Goal: Complete application form: Complete application form

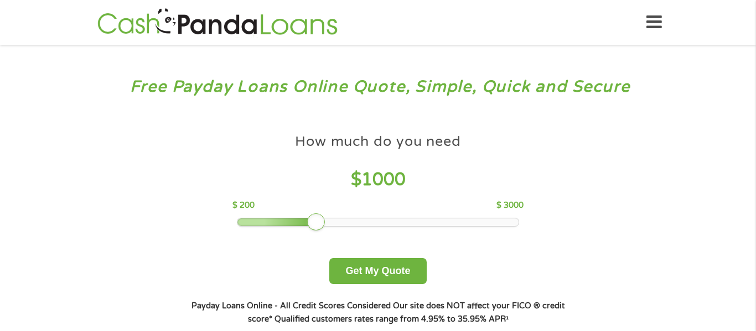
click at [350, 222] on div at bounding box center [378, 222] width 282 height 8
click at [318, 222] on div at bounding box center [316, 222] width 18 height 18
click at [340, 225] on div at bounding box center [378, 222] width 282 height 8
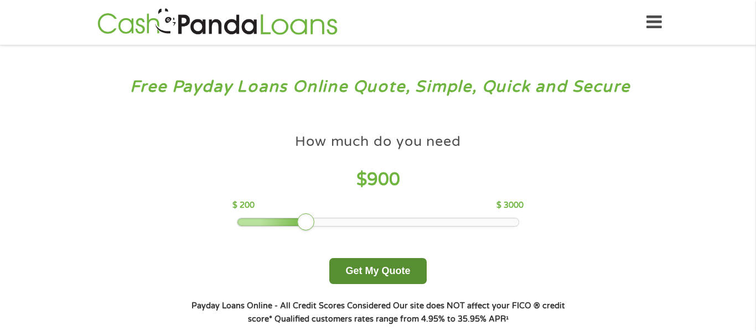
click at [372, 270] on button "Get My Quote" at bounding box center [377, 271] width 97 height 26
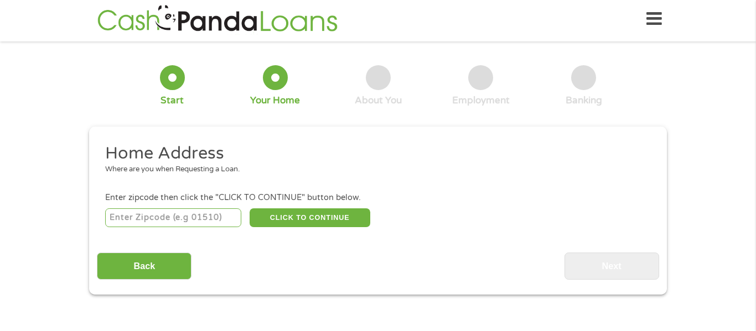
click at [127, 215] on input "number" at bounding box center [173, 218] width 137 height 19
type input "46239"
click at [283, 218] on button "CLICK TO CONTINUE" at bounding box center [309, 218] width 121 height 19
type input "46239"
type input "[GEOGRAPHIC_DATA]"
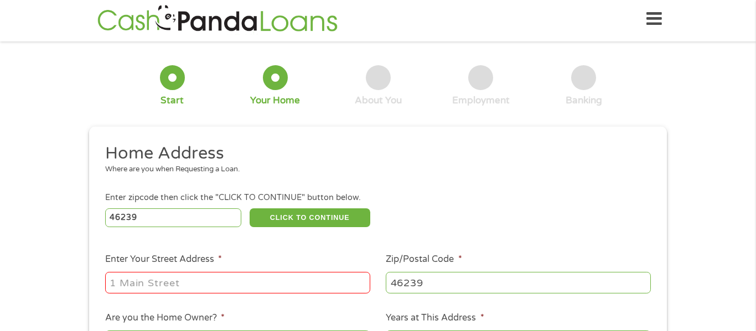
click at [220, 283] on input "Enter Your Street Address *" at bounding box center [237, 282] width 265 height 21
type input "[STREET_ADDRESS][PERSON_NAME]"
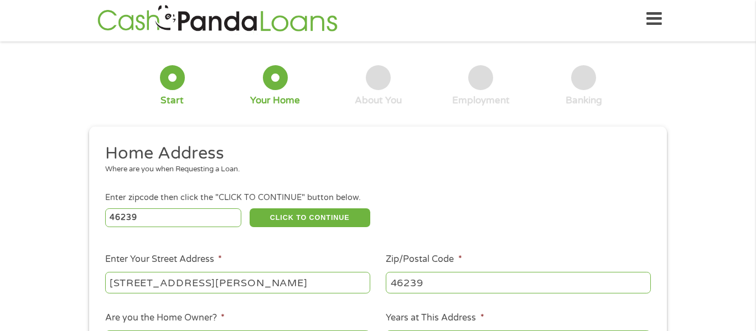
click at [639, 168] on div "Where are you when Requesting a Loan." at bounding box center [374, 169] width 538 height 11
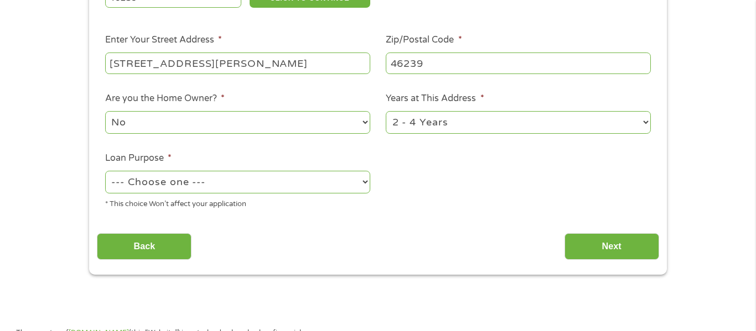
scroll to position [225, 0]
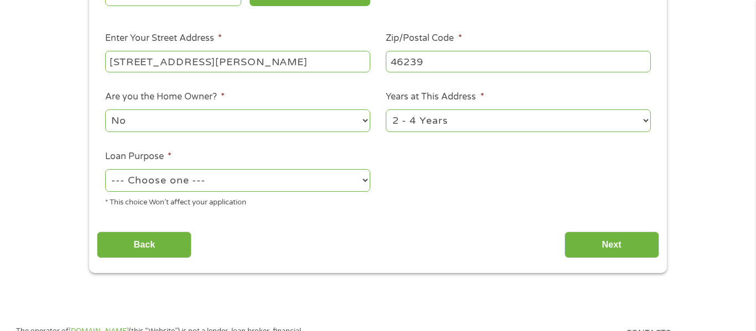
click at [336, 129] on select "No Yes" at bounding box center [237, 121] width 265 height 23
select select "yes"
click at [105, 111] on select "No Yes" at bounding box center [237, 121] width 265 height 23
click at [460, 126] on select "1 Year or less 1 - 2 Years 2 - 4 Years Over 4 Years" at bounding box center [517, 121] width 265 height 23
select select "60months"
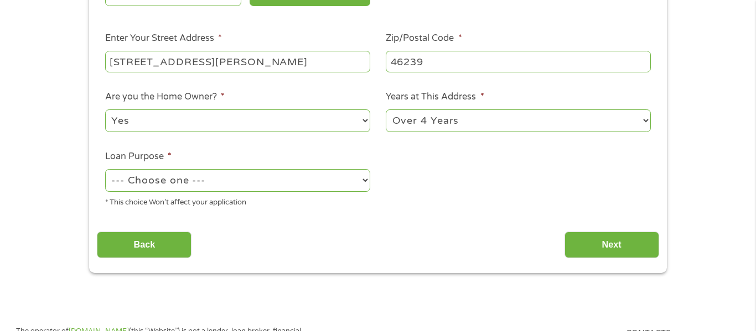
click at [385, 111] on select "1 Year or less 1 - 2 Years 2 - 4 Years Over 4 Years" at bounding box center [517, 121] width 265 height 23
click at [361, 185] on select "--- Choose one --- Pay Bills Debt Consolidation Home Improvement Major Purchase…" at bounding box center [237, 180] width 265 height 23
select select "shorttermcash"
click at [105, 170] on select "--- Choose one --- Pay Bills Debt Consolidation Home Improvement Major Purchase…" at bounding box center [237, 180] width 265 height 23
click at [585, 242] on input "Next" at bounding box center [611, 245] width 95 height 27
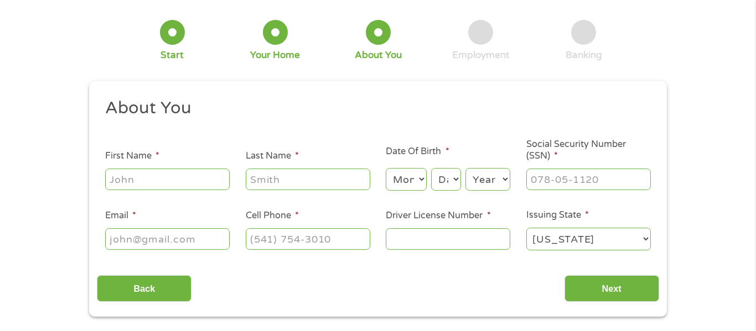
scroll to position [66, 0]
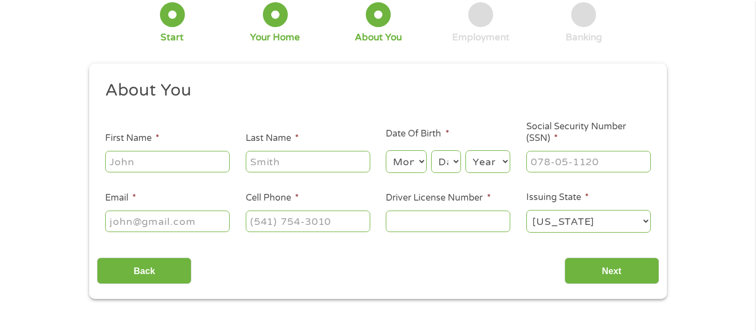
click at [161, 167] on input "First Name *" at bounding box center [167, 161] width 124 height 21
type input "[PERSON_NAME]"
click at [262, 165] on input "Last Name *" at bounding box center [308, 161] width 124 height 21
type input "[PERSON_NAME]"
click at [424, 161] on select "Month 1 2 3 4 5 6 7 8 9 10 11 12" at bounding box center [405, 161] width 40 height 23
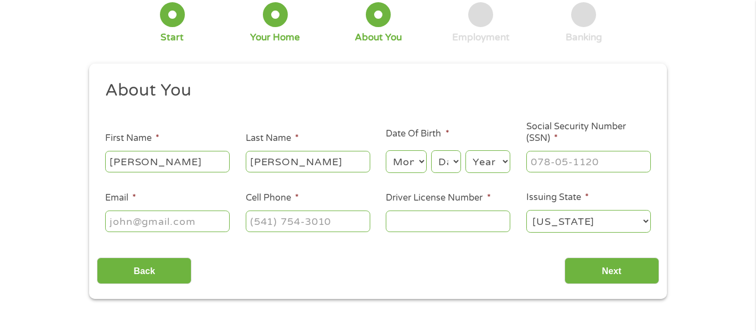
select select "11"
click at [385, 150] on select "Month 1 2 3 4 5 6 7 8 9 10 11 12" at bounding box center [405, 161] width 40 height 23
click at [456, 161] on select "Day 1 2 3 4 5 6 7 8 9 10 11 12 13 14 15 16 17 18 19 20 21 22 23 24 25 26 27 28 …" at bounding box center [446, 161] width 30 height 23
select select "14"
click at [431, 150] on select "Day 1 2 3 4 5 6 7 8 9 10 11 12 13 14 15 16 17 18 19 20 21 22 23 24 25 26 27 28 …" at bounding box center [446, 161] width 30 height 23
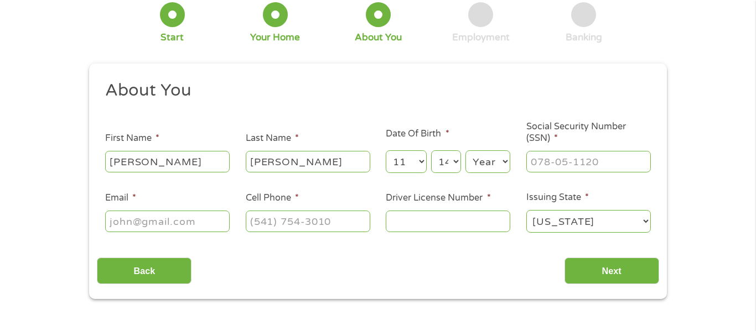
click at [506, 160] on select "Year [DATE] 2006 2005 2004 2003 2002 2001 2000 1999 1998 1997 1996 1995 1994 19…" at bounding box center [487, 161] width 45 height 23
select select "1959"
click at [465, 150] on select "Year [DATE] 2006 2005 2004 2003 2002 2001 2000 1999 1998 1997 1996 1995 1994 19…" at bounding box center [487, 161] width 45 height 23
click at [539, 163] on input "Social Security Number (SSN) *" at bounding box center [588, 161] width 124 height 21
type input "316-74-8383"
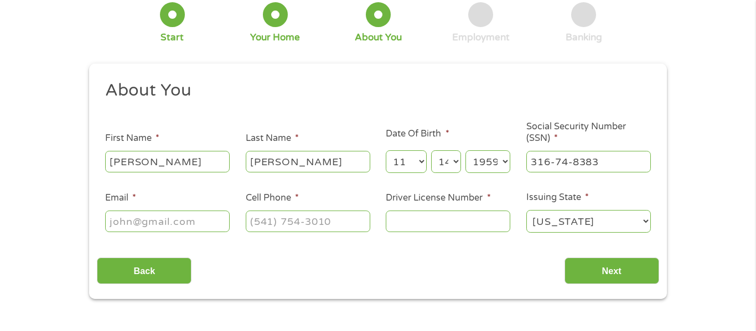
click at [114, 220] on input "Email *" at bounding box center [167, 221] width 124 height 21
type input "[EMAIL_ADDRESS][DOMAIN_NAME]"
type input "[PHONE_NUMBER]"
click at [290, 222] on input "[PHONE_NUMBER]" at bounding box center [308, 221] width 124 height 21
click at [389, 246] on div "About You This field is hidden when viewing the form Title * --- Choose one ---…" at bounding box center [377, 182] width 561 height 205
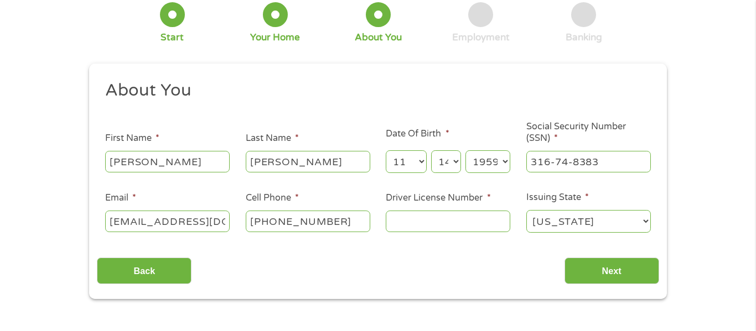
click at [410, 223] on input "Driver License Number *" at bounding box center [447, 221] width 124 height 21
type input "1"
type input "8917732089"
click at [616, 281] on input "Next" at bounding box center [611, 271] width 95 height 27
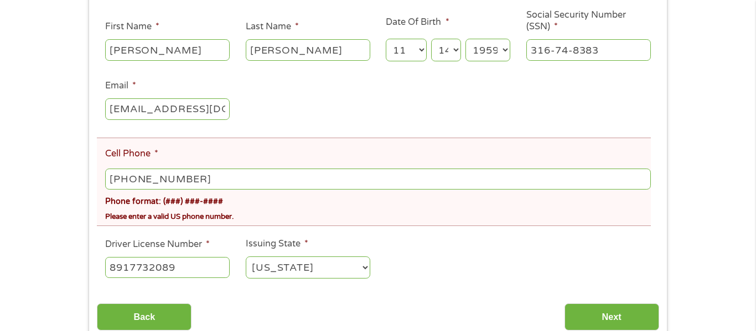
scroll to position [221, 0]
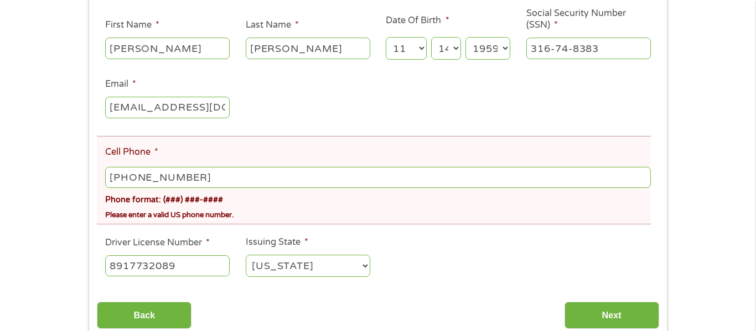
click at [227, 178] on input "[PHONE_NUMBER]" at bounding box center [377, 177] width 545 height 21
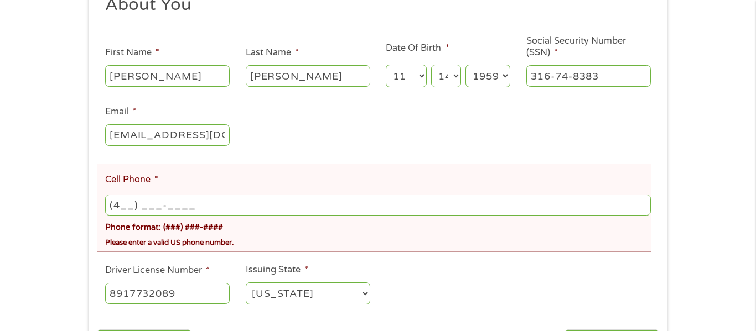
scroll to position [191, 0]
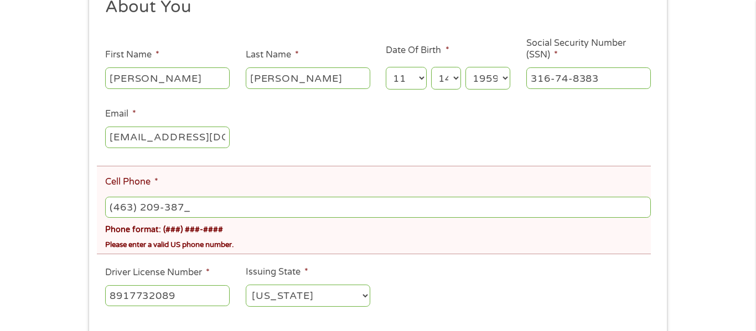
type input "[PHONE_NUMBER]"
click at [595, 282] on ul "About You This field is hidden when viewing the form Title * --- Choose one ---…" at bounding box center [377, 156] width 561 height 321
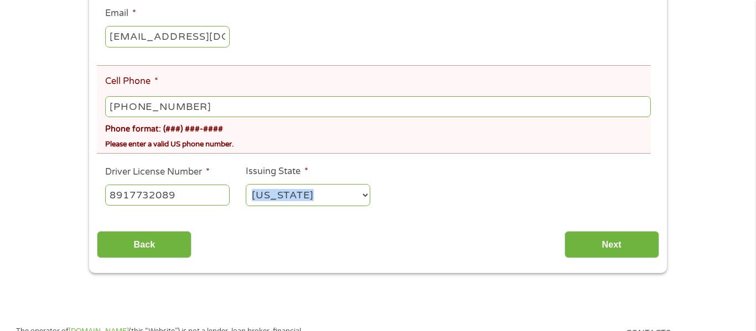
scroll to position [324, 0]
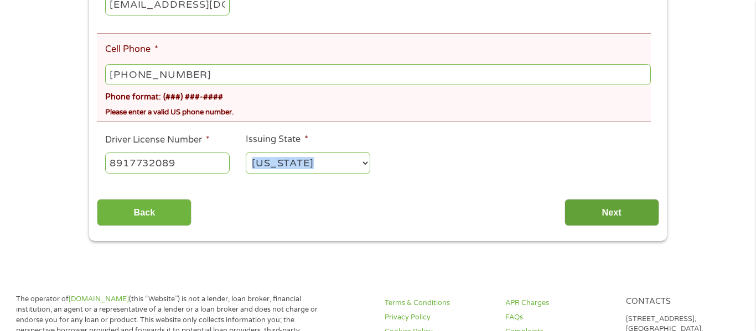
click at [614, 210] on input "Next" at bounding box center [611, 212] width 95 height 27
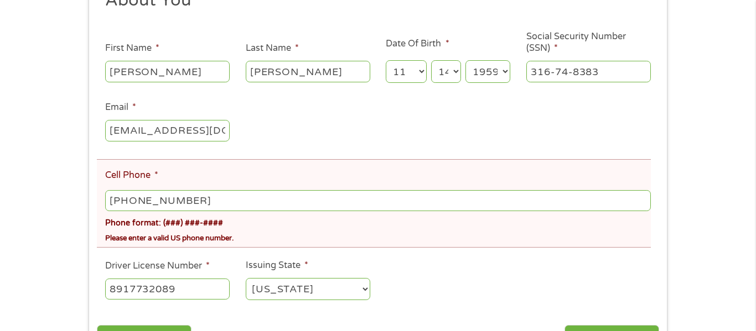
scroll to position [199, 0]
click at [217, 201] on input "[PHONE_NUMBER]" at bounding box center [377, 199] width 545 height 21
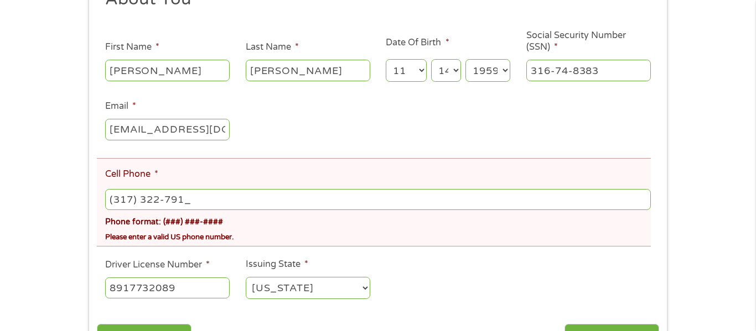
type input "[PHONE_NUMBER]"
click at [707, 300] on div "There was a problem with your submission. Please review the fields below. 1 Sta…" at bounding box center [378, 109] width 756 height 512
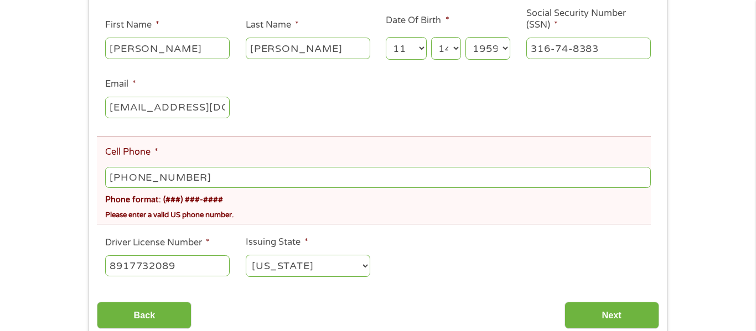
scroll to position [265, 0]
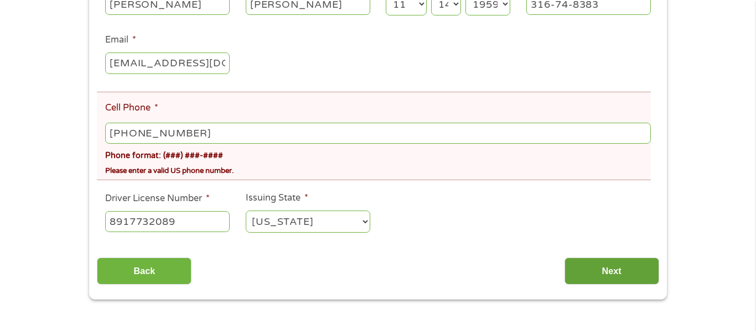
click at [613, 269] on input "Next" at bounding box center [611, 271] width 95 height 27
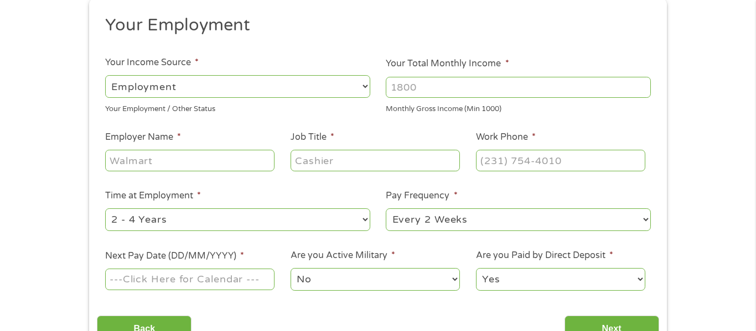
scroll to position [0, 0]
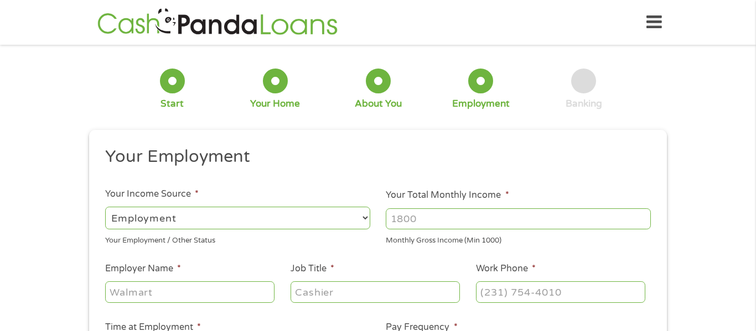
click at [352, 220] on select "--- Choose one --- Employment [DEMOGRAPHIC_DATA] Benefits" at bounding box center [237, 218] width 265 height 23
select select "benefits"
click at [105, 207] on select "--- Choose one --- Employment [DEMOGRAPHIC_DATA] Benefits" at bounding box center [237, 218] width 265 height 23
type input "Other"
type input "[PHONE_NUMBER]"
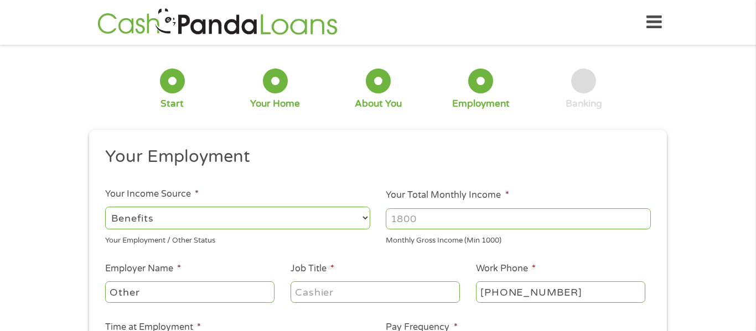
click at [407, 221] on input "Your Total Monthly Income *" at bounding box center [517, 219] width 265 height 21
type input "1782"
click at [702, 196] on div "1 Start 2 Your Home 3 About You 4 Employment 5 Banking 6 This field is hidden w…" at bounding box center [378, 271] width 756 height 436
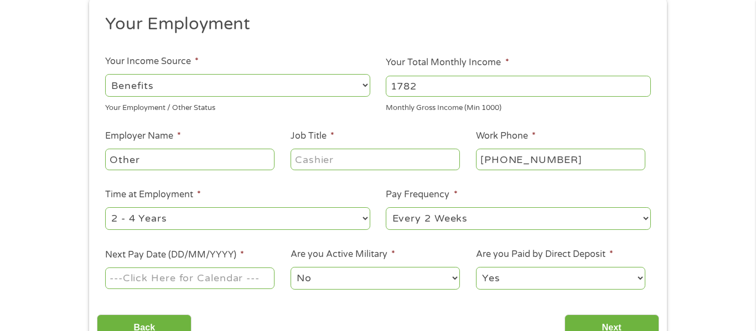
scroll to position [155, 0]
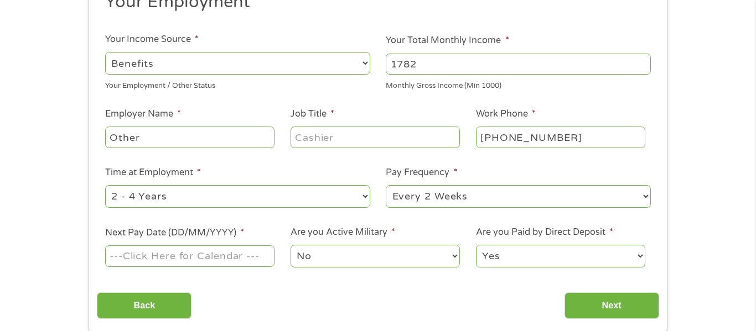
click at [186, 139] on input "Other" at bounding box center [189, 137] width 169 height 21
type input "O"
type input "retired"
click at [331, 133] on input "Job Title *" at bounding box center [374, 137] width 169 height 21
type input "retired"
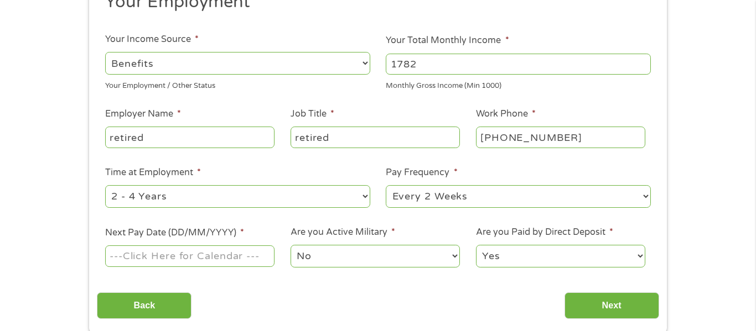
click at [580, 136] on input "[PHONE_NUMBER]" at bounding box center [560, 137] width 169 height 21
click at [635, 145] on input "(800) 755-____" at bounding box center [560, 137] width 169 height 21
type input "[PHONE_NUMBER]"
click at [363, 198] on select "--- Choose one --- 1 Year or less 1 - 2 Years 2 - 4 Years Over 4 Years" at bounding box center [237, 196] width 265 height 23
select select "60months"
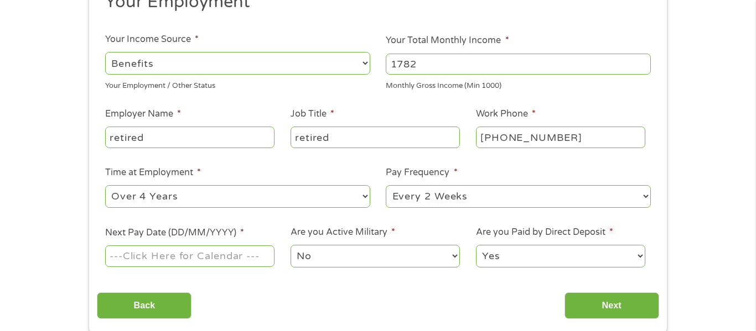
click at [105, 185] on select "--- Choose one --- 1 Year or less 1 - 2 Years 2 - 4 Years Over 4 Years" at bounding box center [237, 196] width 265 height 23
click at [525, 194] on select "--- Choose one --- Every 2 Weeks Every Week Monthly Semi-Monthly" at bounding box center [517, 196] width 265 height 23
select select "monthly"
click at [385, 185] on select "--- Choose one --- Every 2 Weeks Every Week Monthly Semi-Monthly" at bounding box center [517, 196] width 265 height 23
click at [161, 256] on input "Next Pay Date (DD/MM/YYYY) *" at bounding box center [189, 256] width 169 height 21
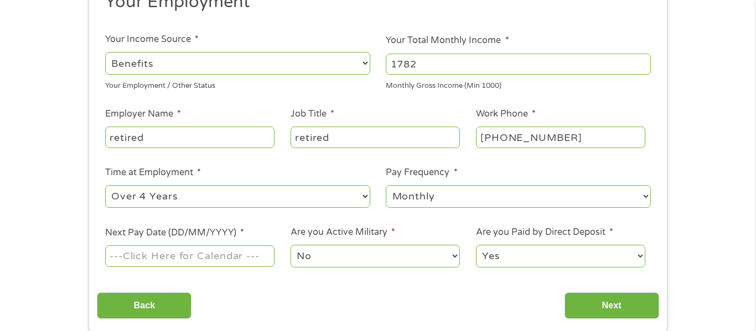
click at [177, 231] on label "Next Pay Date (DD/MM/YYYY) *" at bounding box center [174, 233] width 139 height 12
click at [177, 246] on input "Next Pay Date (DD/MM/YYYY) *" at bounding box center [189, 256] width 169 height 21
type input "[DATE]"
click at [605, 303] on input "Next" at bounding box center [611, 306] width 95 height 27
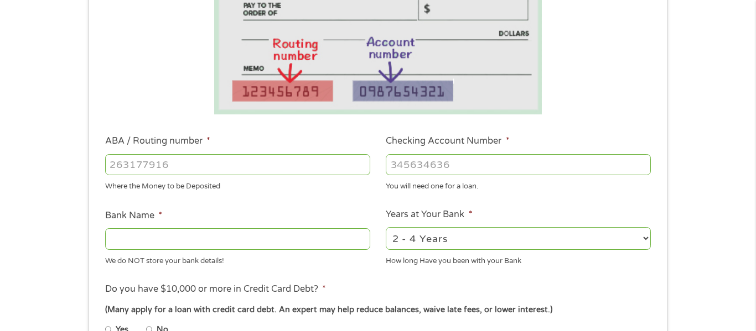
scroll to position [221, 0]
click at [114, 163] on input "ABA / Routing number *" at bounding box center [237, 164] width 265 height 21
type input "071921891"
type input "PNC BANK NA"
type input "071921891"
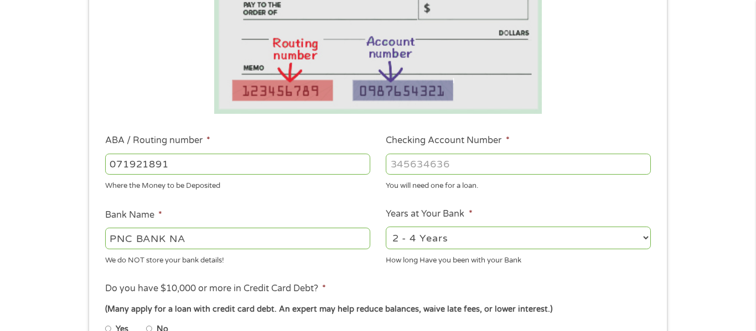
click at [401, 162] on input "Checking Account Number *" at bounding box center [517, 164] width 265 height 21
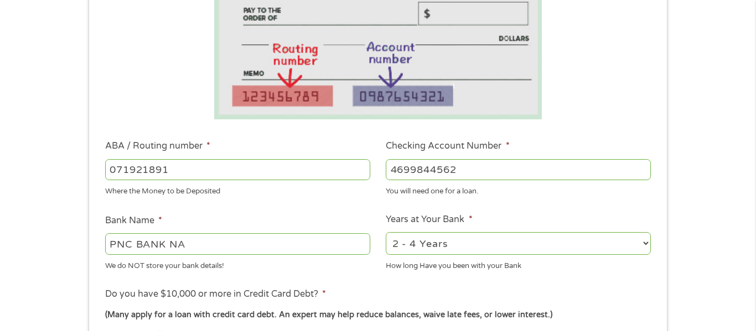
type input "4699844562"
click at [688, 231] on div "1 Start 2 Your Home 3 About You 4 Employment 5 Banking 6 This field is hidden w…" at bounding box center [378, 187] width 756 height 701
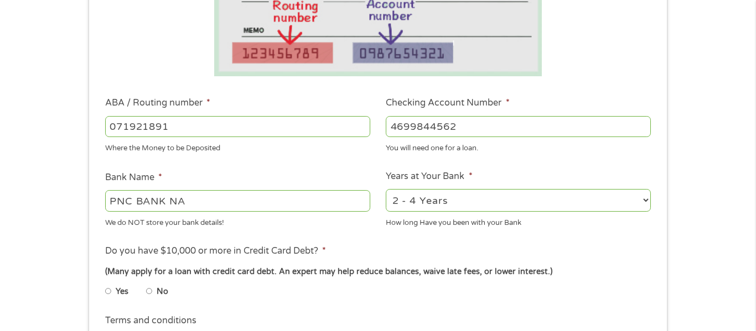
scroll to position [260, 0]
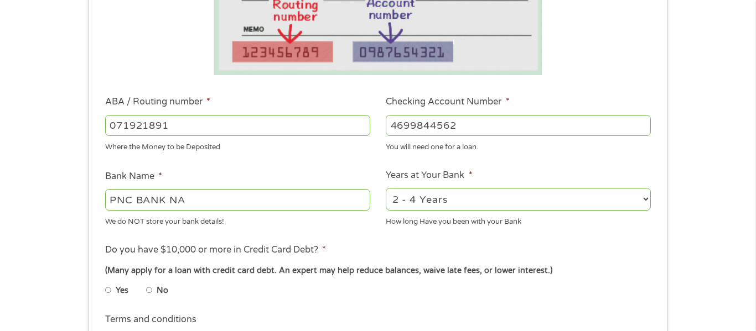
click at [571, 199] on select "2 - 4 Years 6 - 12 Months 1 - 2 Years Over 4 Years" at bounding box center [517, 199] width 265 height 23
select select "60months"
click at [385, 188] on select "2 - 4 Years 6 - 12 Months 1 - 2 Years Over 4 Years" at bounding box center [517, 199] width 265 height 23
click at [149, 291] on input "No" at bounding box center [149, 291] width 7 height 18
radio input "true"
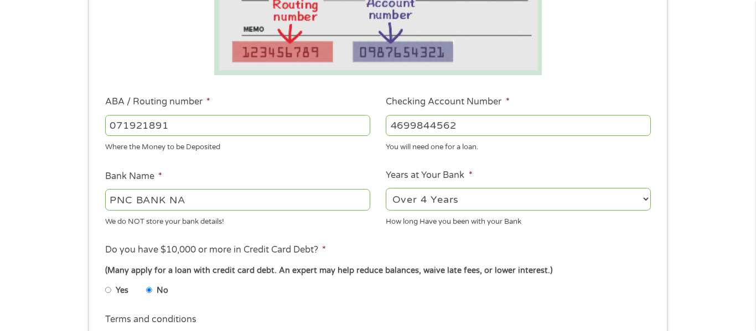
click at [105, 282] on input "Yes" at bounding box center [108, 291] width 7 height 18
radio input "true"
click at [146, 282] on input "No" at bounding box center [149, 291] width 7 height 18
radio input "true"
click at [105, 282] on input "Yes" at bounding box center [108, 291] width 7 height 18
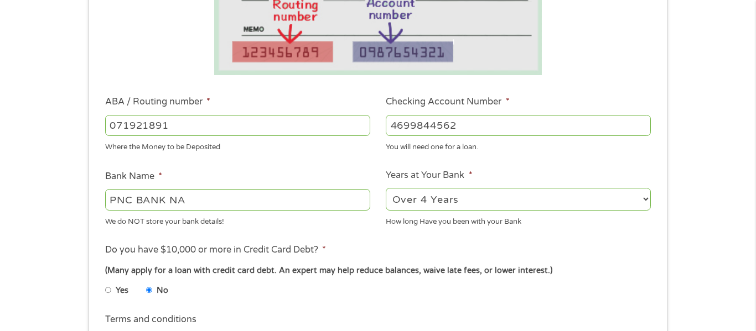
radio input "true"
click at [146, 282] on input "No" at bounding box center [149, 291] width 7 height 18
radio input "true"
click at [105, 282] on input "Yes" at bounding box center [108, 291] width 7 height 18
radio input "true"
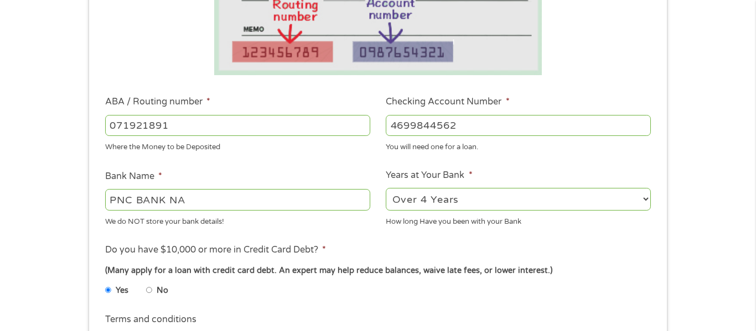
click at [146, 282] on input "No" at bounding box center [149, 291] width 7 height 18
radio input "true"
click at [105, 282] on input "Yes" at bounding box center [108, 291] width 7 height 18
radio input "true"
click at [146, 282] on input "No" at bounding box center [149, 291] width 7 height 18
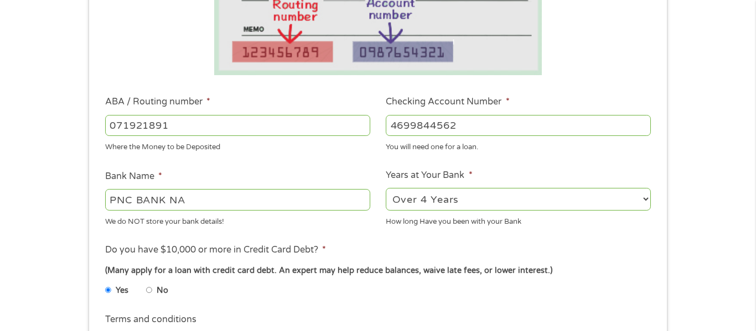
radio input "true"
click at [105, 282] on input "Yes" at bounding box center [108, 291] width 7 height 18
radio input "true"
click at [146, 282] on input "No" at bounding box center [149, 291] width 7 height 18
radio input "true"
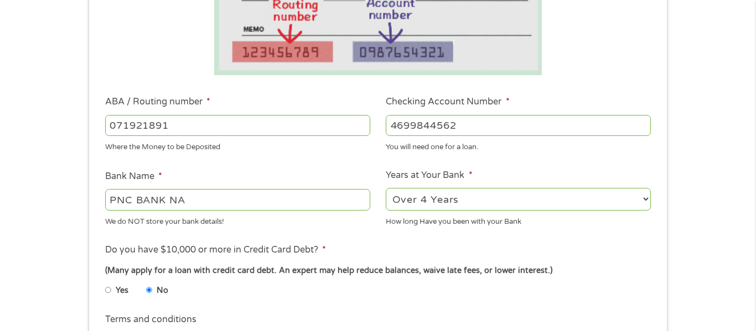
click at [719, 243] on div "1 Start 2 Your Home 3 About You 4 Employment 5 Banking 6 This field is hidden w…" at bounding box center [378, 143] width 756 height 701
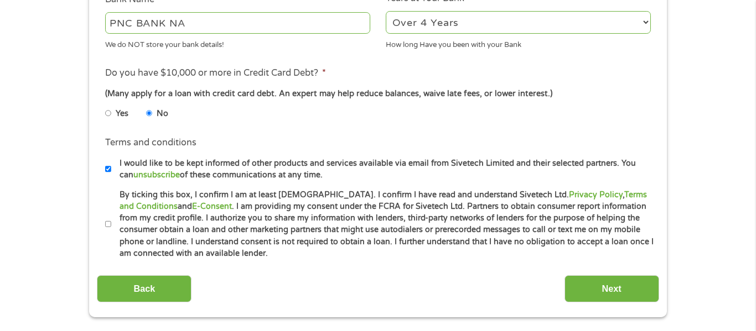
scroll to position [459, 0]
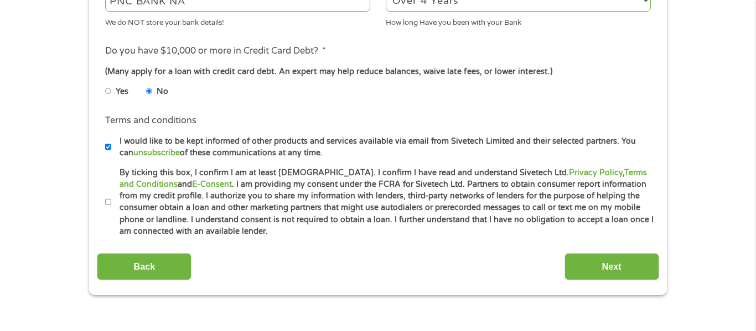
click at [106, 149] on input "I would like to be kept informed of other products and services available via e…" at bounding box center [108, 147] width 7 height 18
checkbox input "false"
click at [110, 202] on input "By ticking this box, I confirm I am at least [DEMOGRAPHIC_DATA]. I confirm I ha…" at bounding box center [108, 203] width 7 height 18
checkbox input "true"
click at [591, 265] on input "Next" at bounding box center [611, 266] width 95 height 27
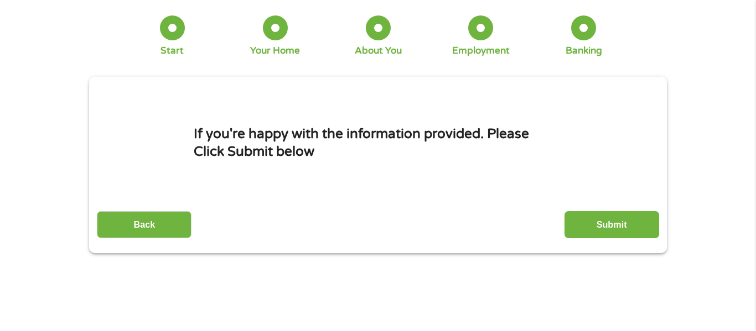
scroll to position [0, 0]
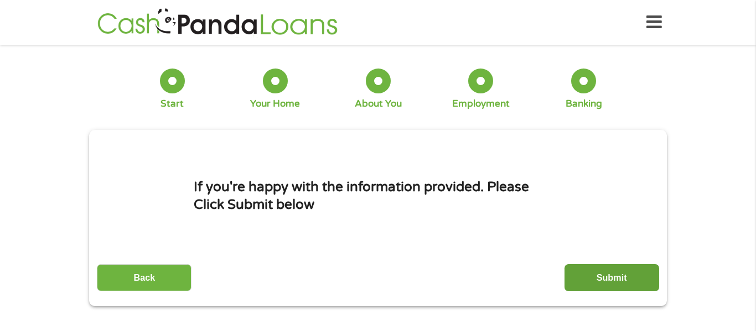
click at [616, 278] on input "Submit" at bounding box center [611, 277] width 95 height 27
